Goal: Task Accomplishment & Management: Use online tool/utility

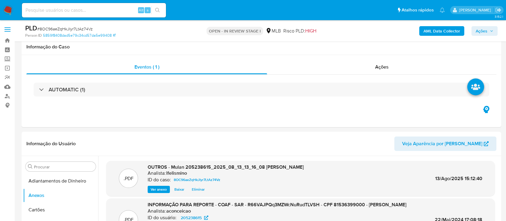
select select "10"
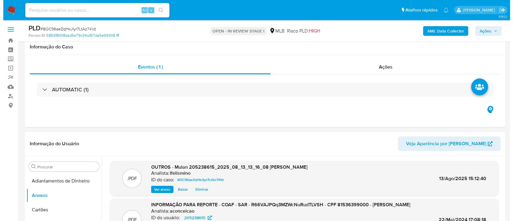
scroll to position [120, 0]
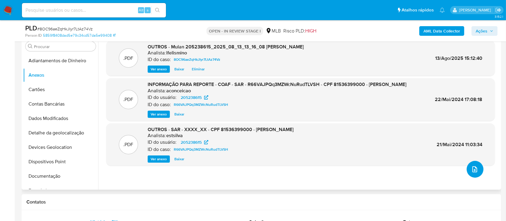
click at [473, 169] on icon "upload-file" at bounding box center [475, 169] width 5 height 6
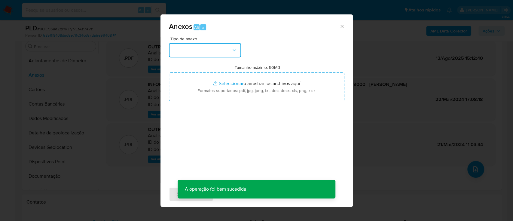
click at [190, 53] on button "button" at bounding box center [205, 50] width 72 height 14
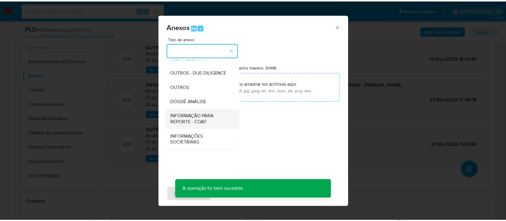
scroll to position [92, 0]
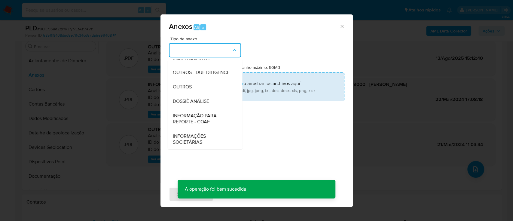
drag, startPoint x: 205, startPoint y: 105, endPoint x: 210, endPoint y: 100, distance: 7.0
click at [205, 105] on div "DOSSIÊ ANÁLISE" at bounding box center [202, 101] width 61 height 14
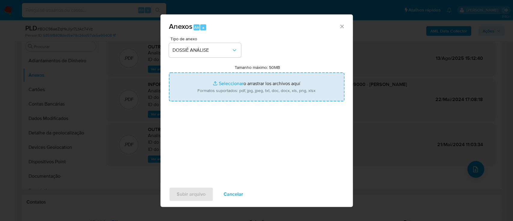
type input "C:\fakepath\2.º SAR - CPF 81536399000 - ANDRIELI VIEIRA BERNI.pdf"
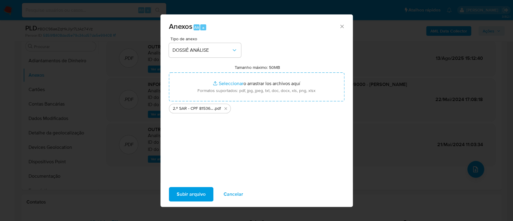
click at [202, 196] on span "Subir arquivo" at bounding box center [191, 193] width 29 height 13
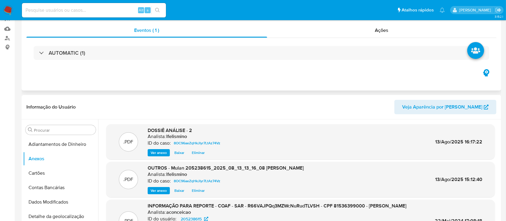
scroll to position [0, 0]
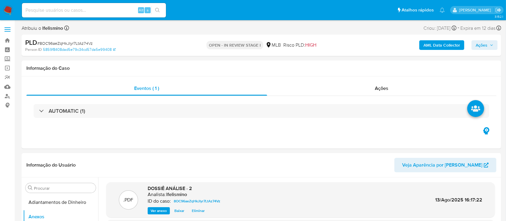
click at [444, 40] on div "AML Data Collector Ações" at bounding box center [420, 45] width 156 height 14
click at [438, 42] on b "AML Data Collector" at bounding box center [442, 45] width 37 height 10
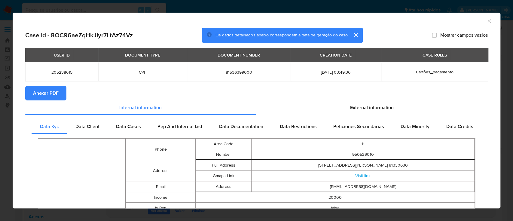
click at [31, 90] on button "Anexar PDF" at bounding box center [45, 93] width 41 height 14
click at [486, 20] on icon "Fechar a janela" at bounding box center [489, 21] width 6 height 6
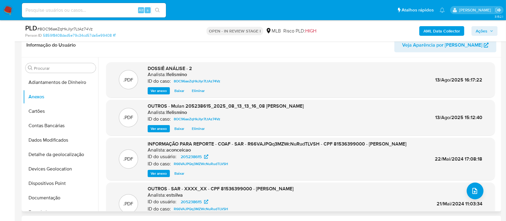
scroll to position [80, 0]
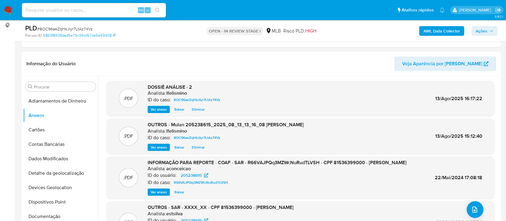
click at [478, 29] on span "Ações" at bounding box center [482, 31] width 12 height 10
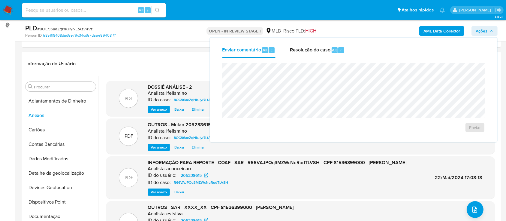
drag, startPoint x: 338, startPoint y: 50, endPoint x: 333, endPoint y: 61, distance: 12.5
click at [337, 51] on div "Alt r" at bounding box center [338, 50] width 13 height 6
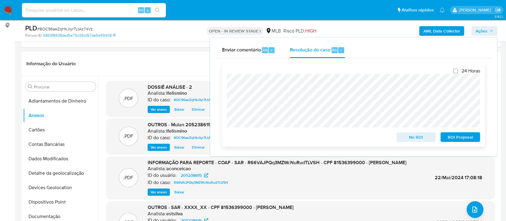
click at [455, 138] on span "ROI Proposal" at bounding box center [460, 137] width 31 height 8
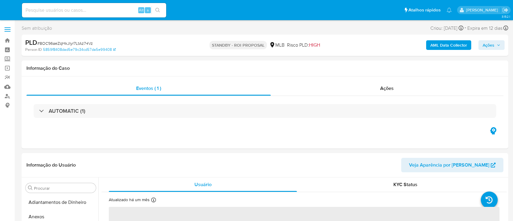
select select "10"
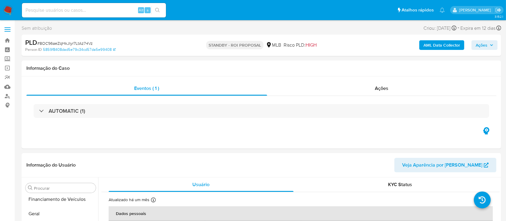
scroll to position [254, 0]
